Goal: Navigation & Orientation: Find specific page/section

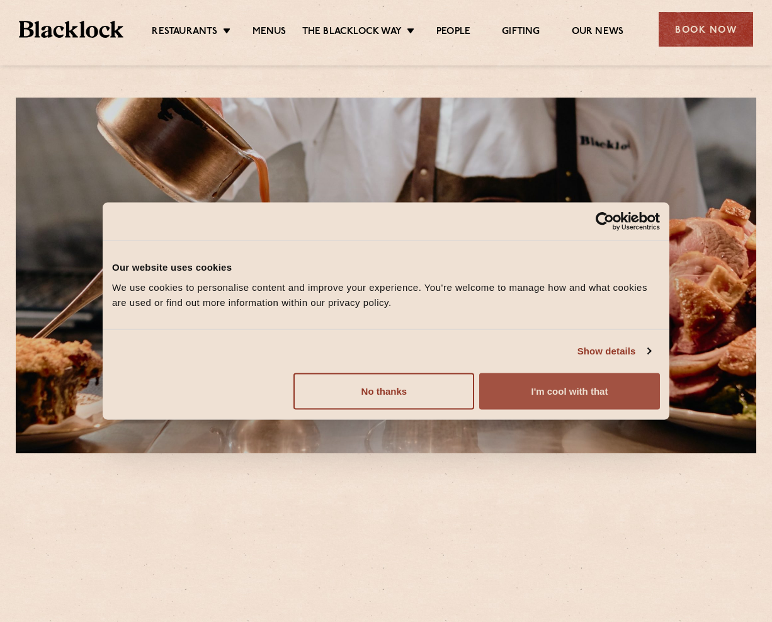
click at [508, 390] on button "I'm cool with that" at bounding box center [569, 391] width 181 height 36
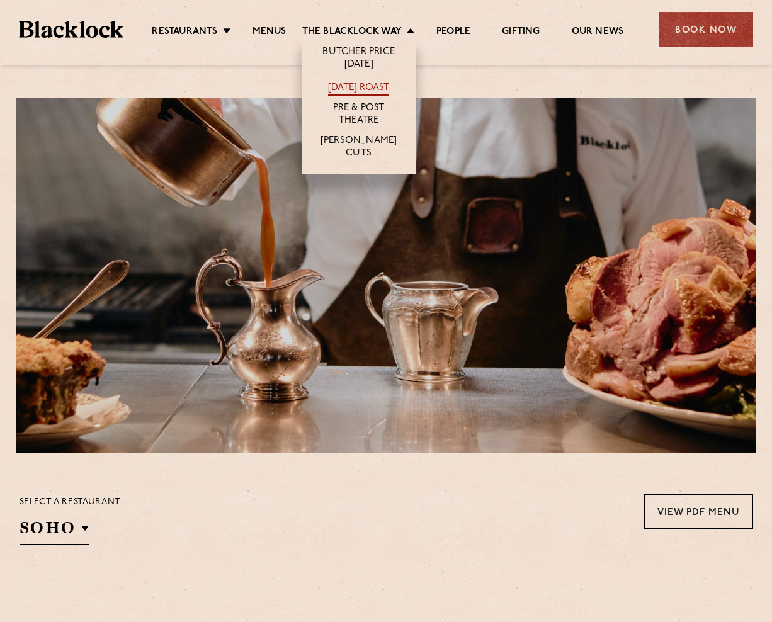
click at [351, 86] on link "[DATE] Roast" at bounding box center [358, 89] width 61 height 14
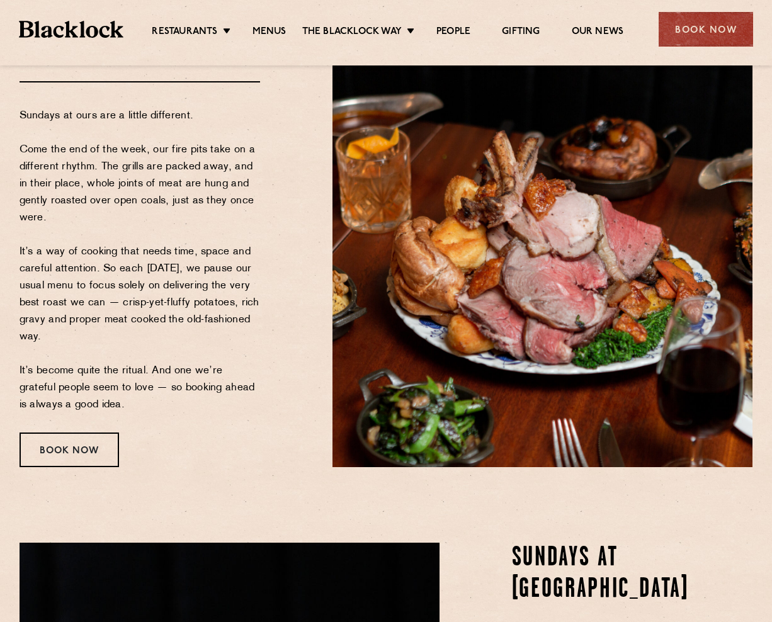
scroll to position [138, 0]
click at [93, 461] on div "Book Now" at bounding box center [69, 449] width 99 height 35
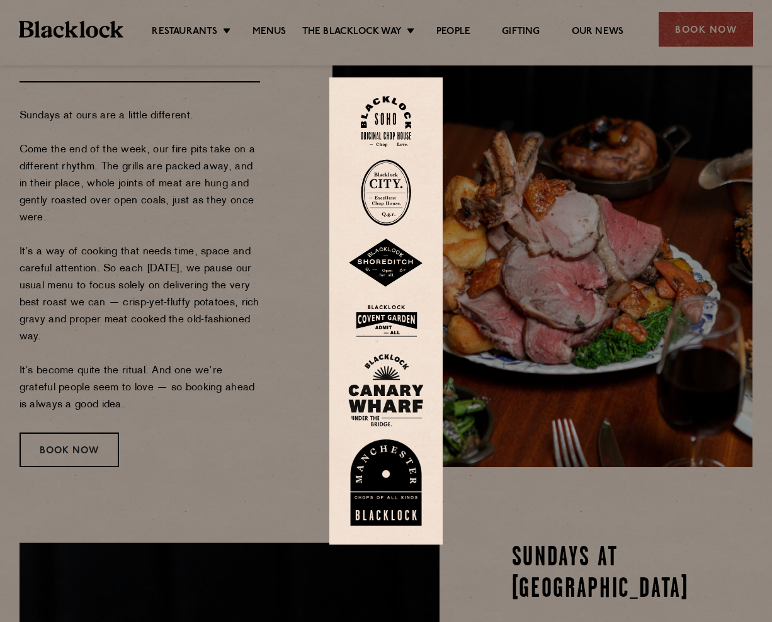
click at [208, 26] on div at bounding box center [386, 311] width 772 height 622
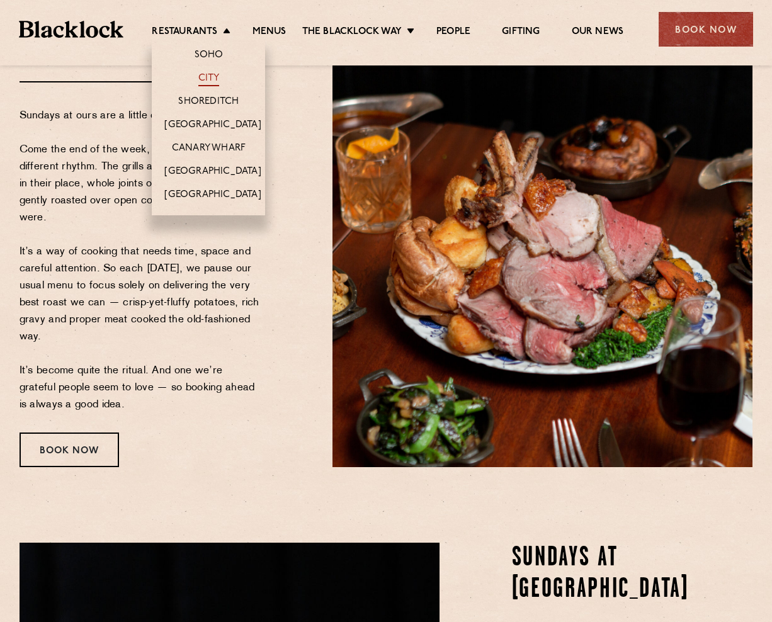
click at [213, 82] on link "City" at bounding box center [208, 79] width 21 height 14
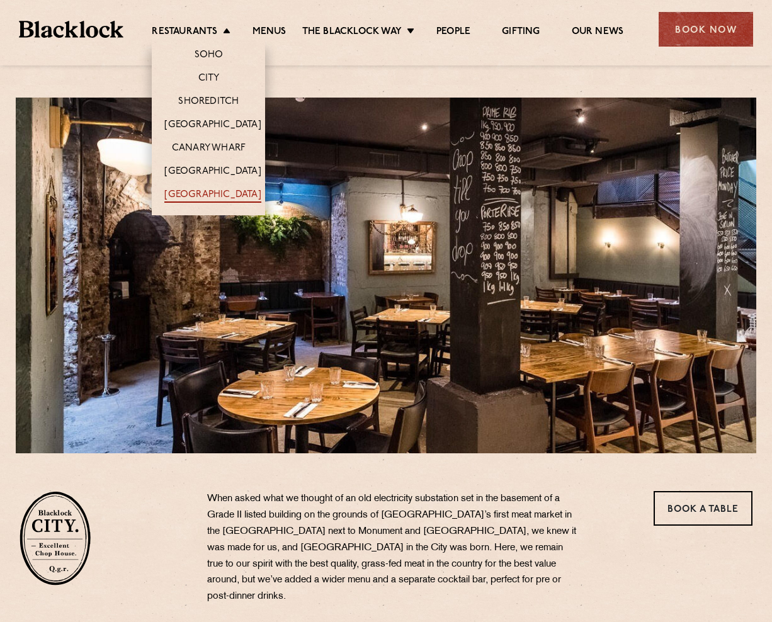
click at [209, 194] on link "[GEOGRAPHIC_DATA]" at bounding box center [212, 196] width 96 height 14
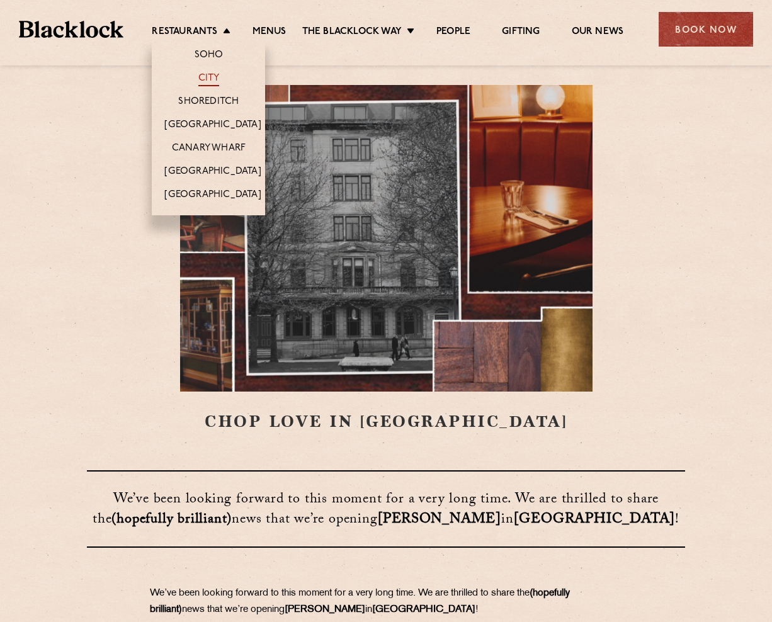
click at [209, 73] on link "City" at bounding box center [208, 79] width 21 height 14
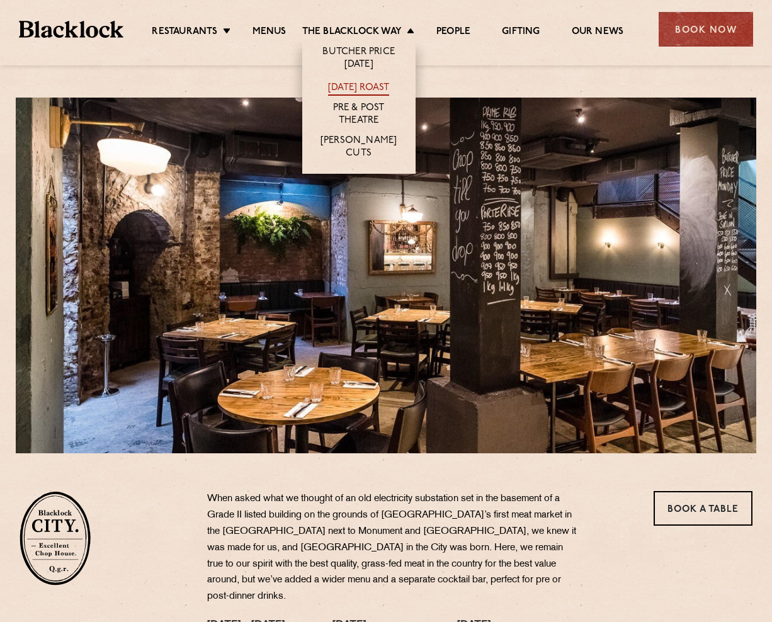
click at [349, 84] on link "[DATE] Roast" at bounding box center [358, 89] width 61 height 14
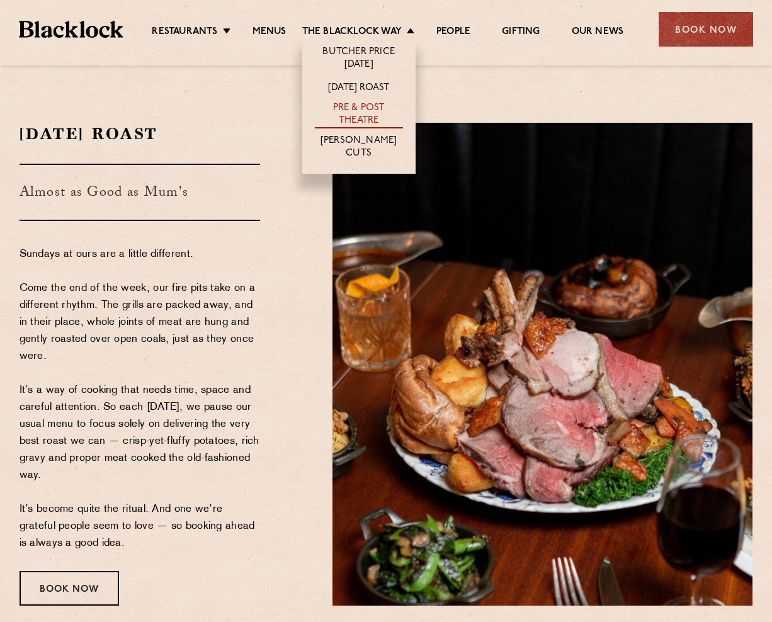
click at [366, 119] on link "Pre & Post Theatre" at bounding box center [359, 115] width 88 height 26
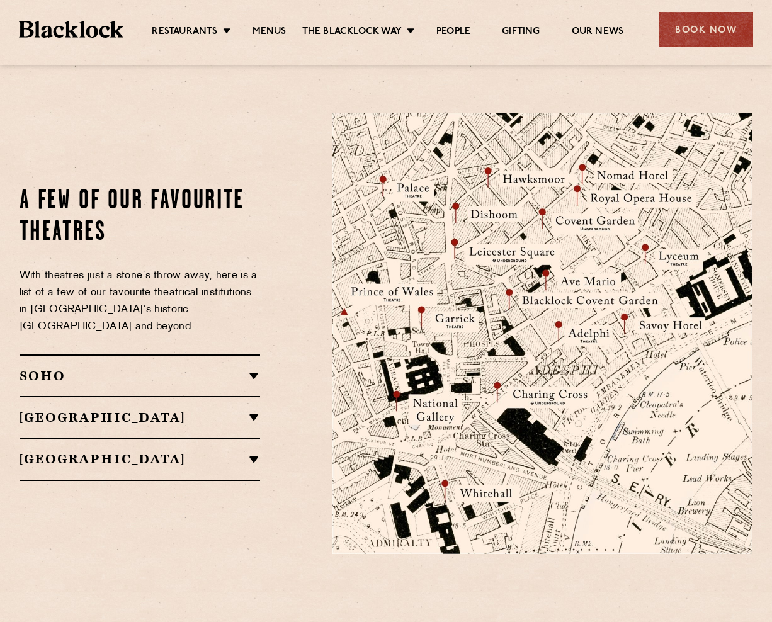
scroll to position [1315, 0]
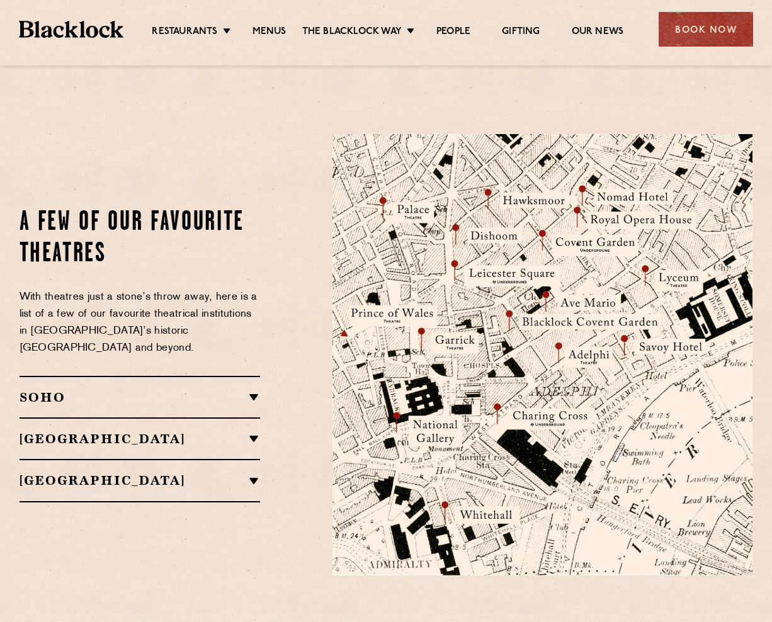
click at [135, 473] on h2 "[GEOGRAPHIC_DATA]" at bounding box center [140, 480] width 241 height 15
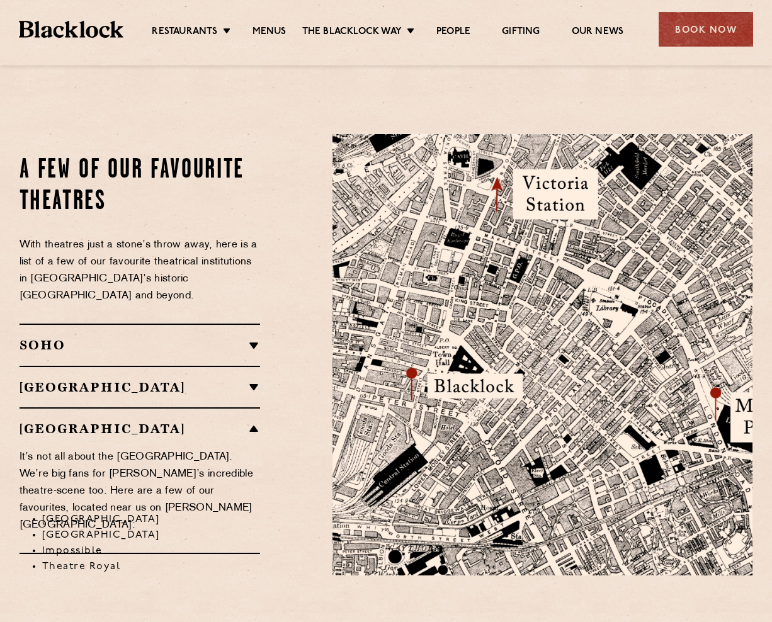
click at [133, 366] on div "[GEOGRAPHIC_DATA] [GEOGRAPHIC_DATA][PERSON_NAME] [GEOGRAPHIC_DATA] [GEOGRAPHIC_…" at bounding box center [140, 387] width 241 height 42
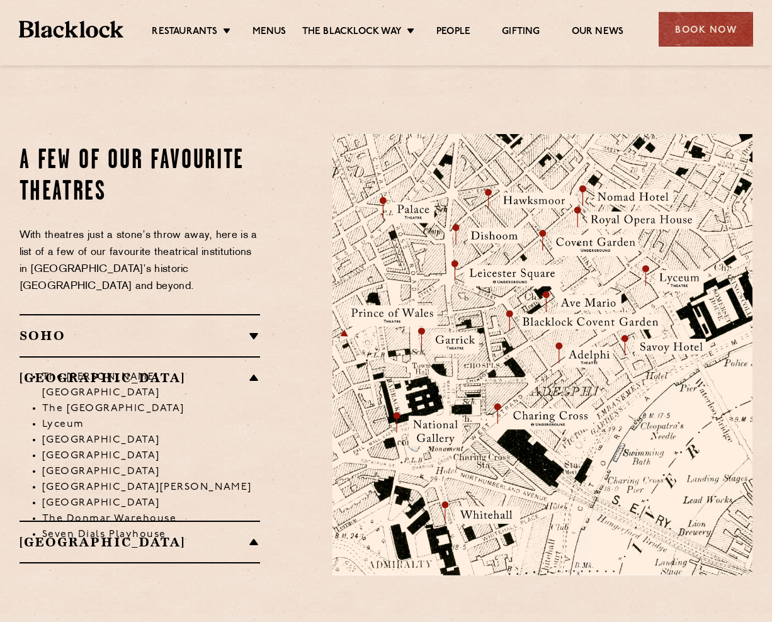
click at [126, 356] on div "[GEOGRAPHIC_DATA] [GEOGRAPHIC_DATA][PERSON_NAME] [GEOGRAPHIC_DATA] [GEOGRAPHIC_…" at bounding box center [140, 438] width 241 height 164
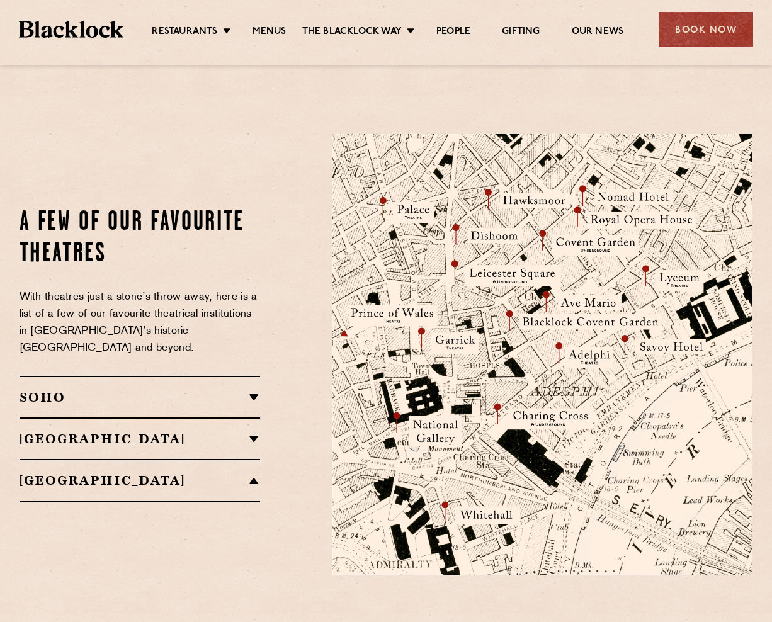
click at [119, 390] on h2 "SOHO" at bounding box center [140, 397] width 241 height 15
